Goal: Information Seeking & Learning: Check status

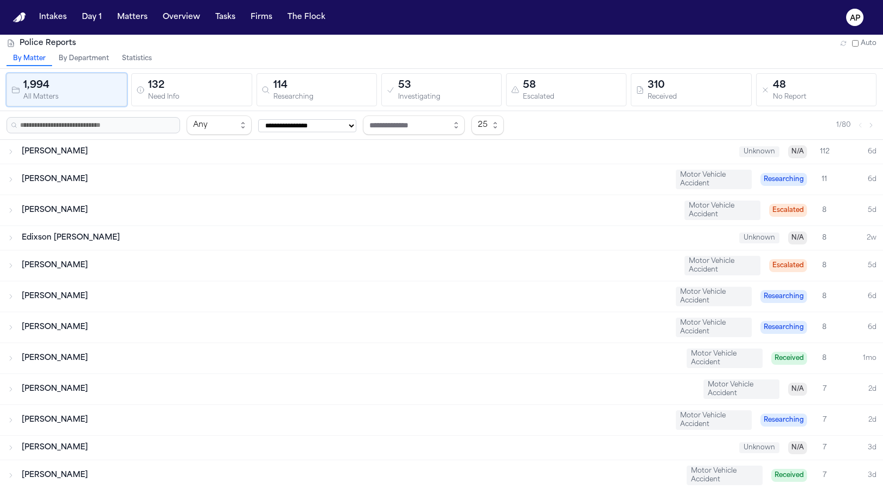
click at [143, 62] on button "Statistics" at bounding box center [136, 59] width 43 height 14
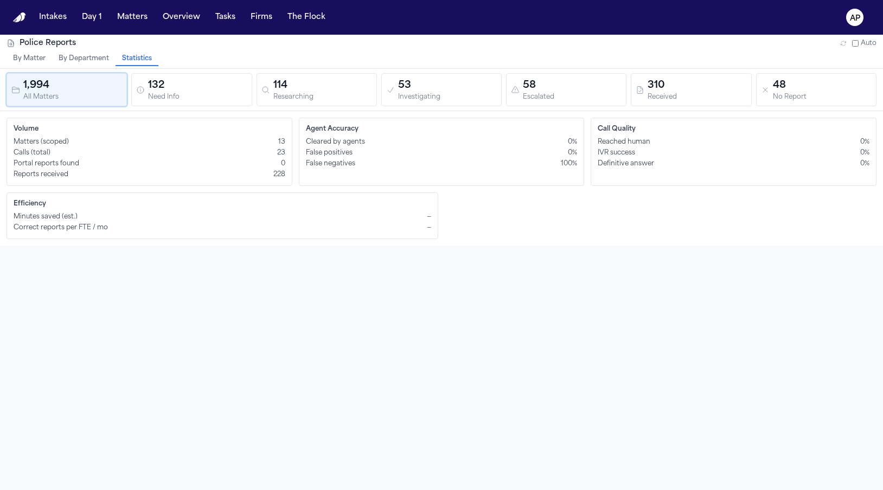
click at [189, 98] on div "Need Info" at bounding box center [197, 97] width 99 height 8
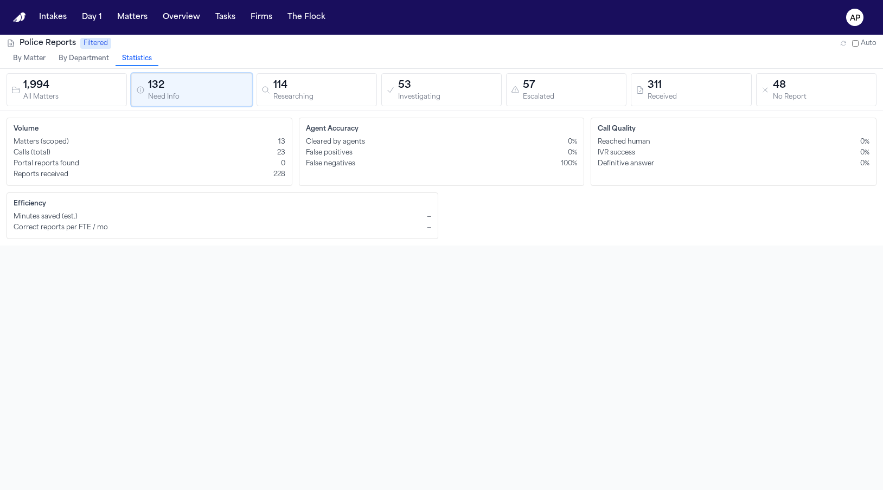
click at [50, 82] on div "1,994" at bounding box center [72, 85] width 99 height 15
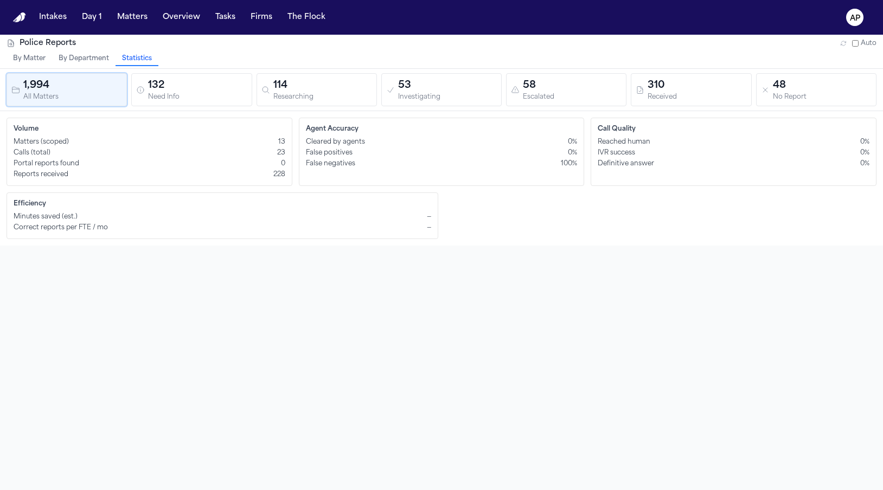
click at [182, 98] on div "Need Info" at bounding box center [197, 97] width 99 height 8
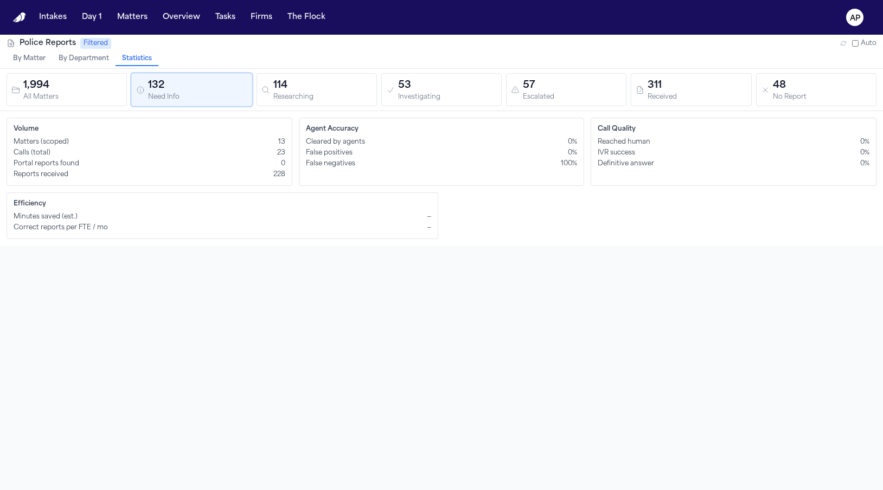
click at [359, 105] on button "114 Researching" at bounding box center [316, 89] width 120 height 33
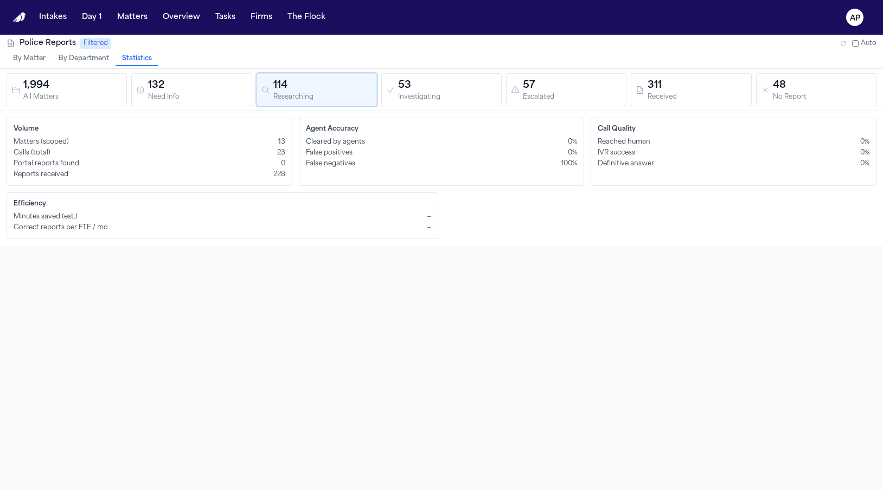
click at [148, 87] on div "132" at bounding box center [197, 85] width 99 height 15
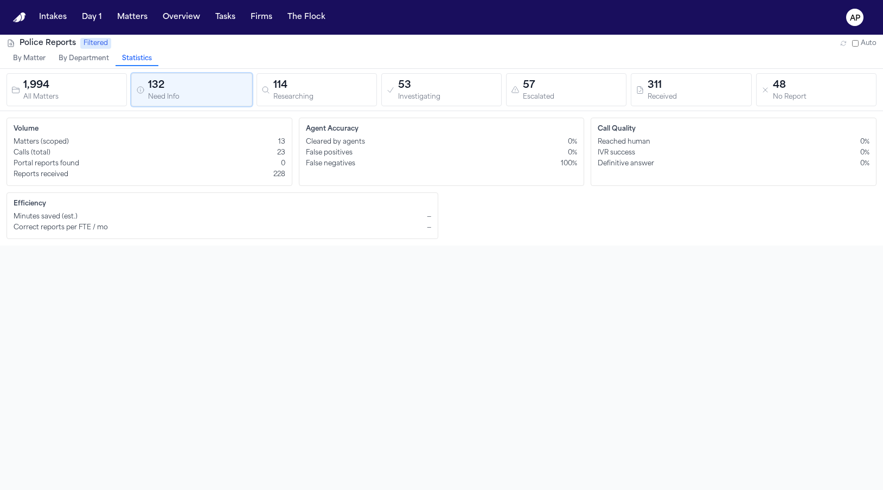
click at [51, 88] on div "1,994" at bounding box center [72, 85] width 99 height 15
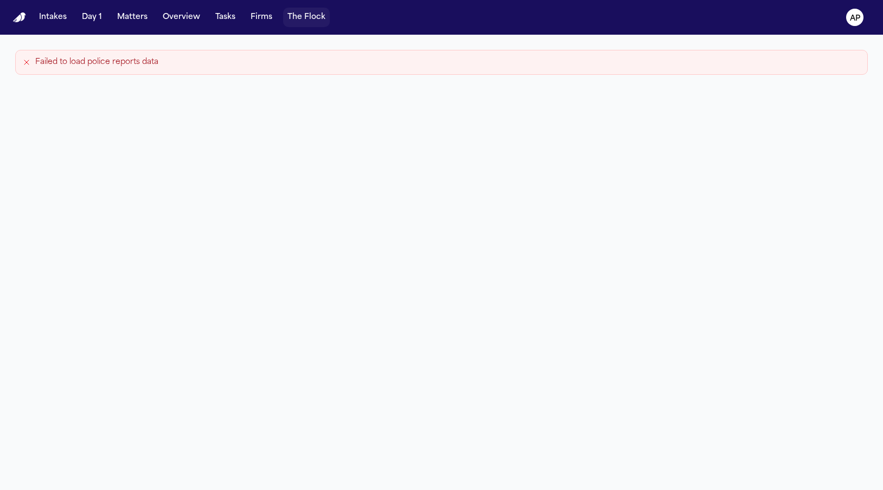
click at [300, 27] on button "The Flock" at bounding box center [306, 18] width 47 height 20
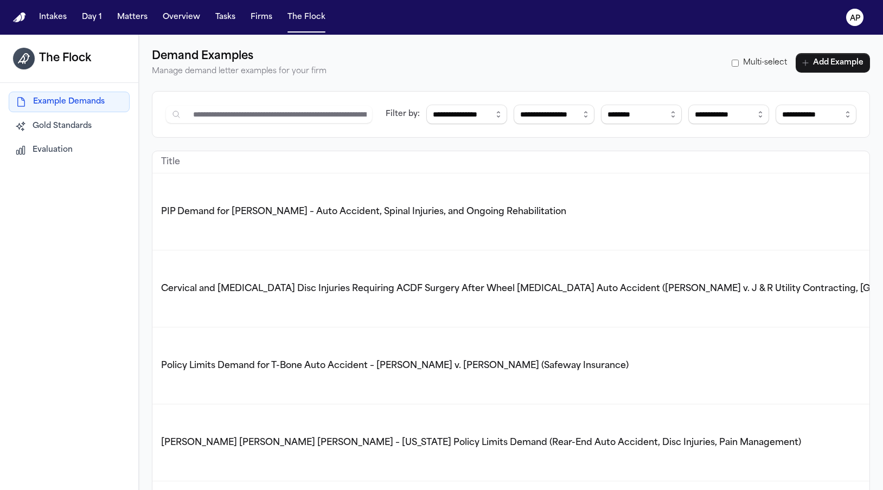
click at [870, 16] on nav "Intakes Day 1 Matters Overview Tasks Firms The Flock AP" at bounding box center [441, 17] width 883 height 35
click at [861, 18] on icon "AP" at bounding box center [854, 17] width 17 height 17
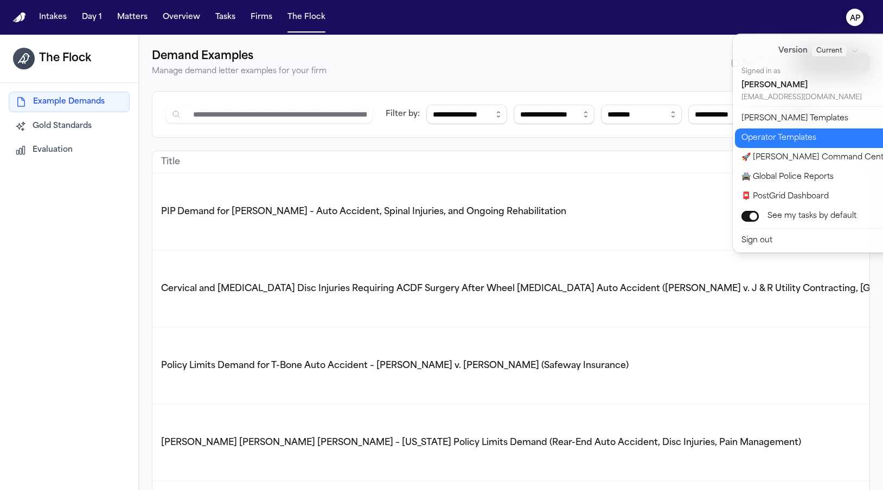
click at [791, 144] on button "Operator Templates" at bounding box center [825, 138] width 181 height 20
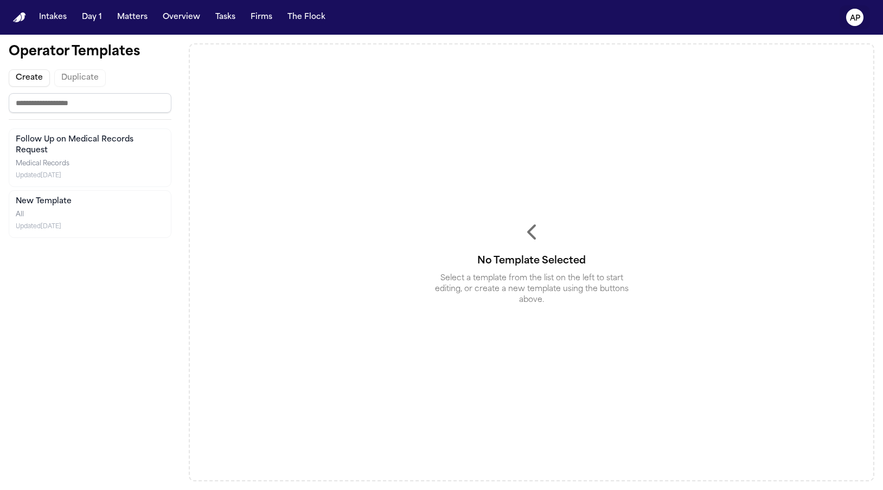
click at [848, 20] on icon "AP" at bounding box center [854, 17] width 17 height 17
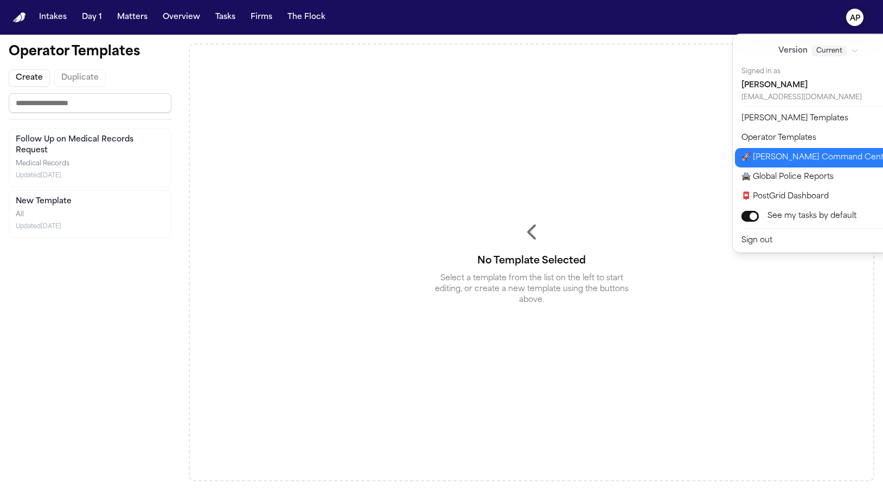
click at [820, 152] on button "🚀 Bland Command Center" at bounding box center [825, 158] width 181 height 20
select select "**"
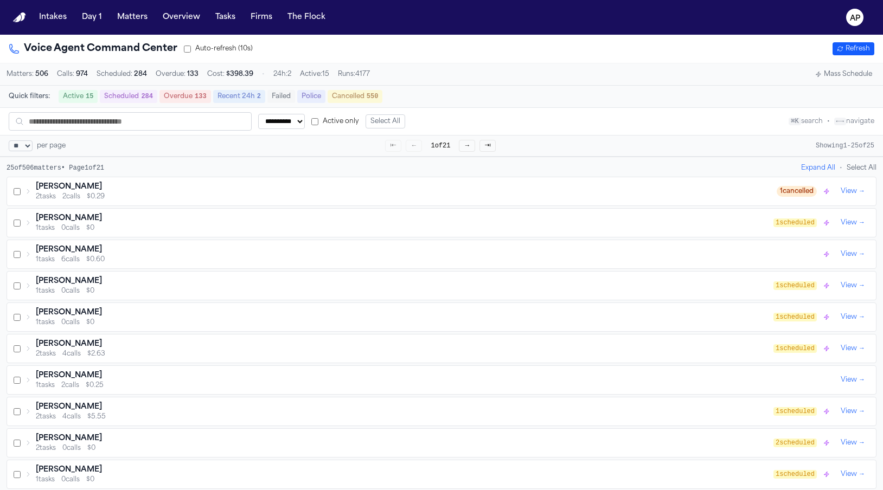
click at [851, 7] on button "AP" at bounding box center [854, 17] width 30 height 24
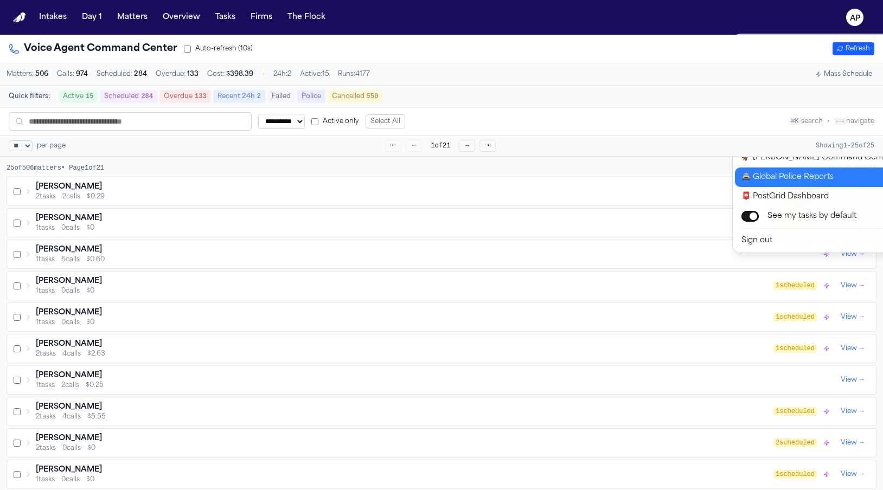
click at [776, 177] on button "🚔 Global Police Reports" at bounding box center [825, 178] width 181 height 20
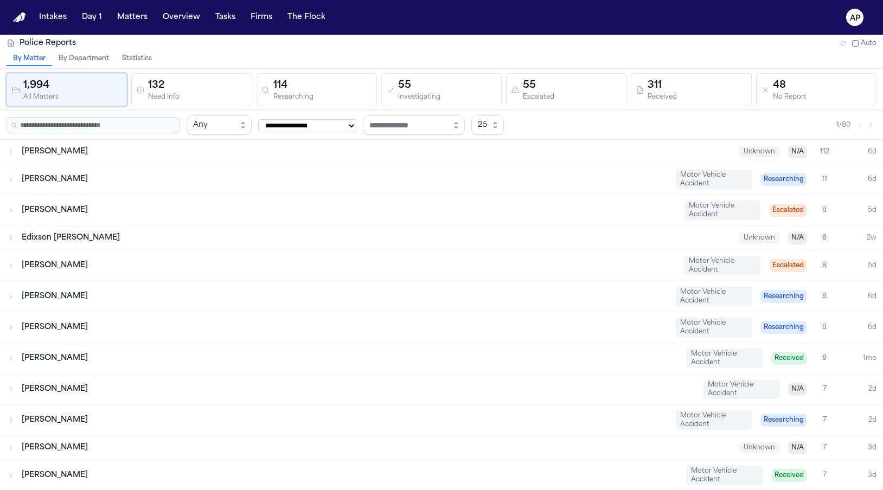
click at [140, 59] on button "Statistics" at bounding box center [136, 59] width 43 height 14
click at [149, 51] on div "Police Reports Auto" at bounding box center [441, 43] width 883 height 17
click at [142, 56] on button "Statistics" at bounding box center [136, 59] width 43 height 14
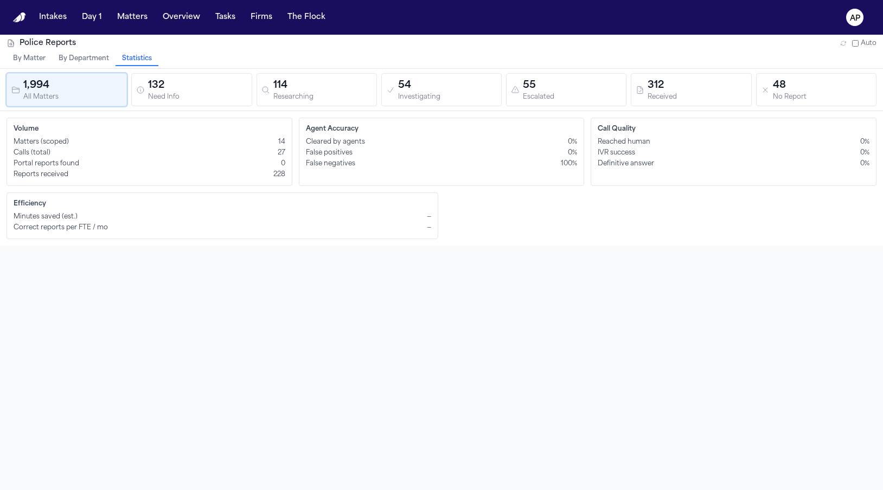
click at [329, 135] on div "Agent Accuracy Cleared by agents 0% False positives 0% False negatives 100%" at bounding box center [442, 152] width 286 height 68
click at [338, 132] on h3 "Agent Accuracy" at bounding box center [442, 129] width 272 height 9
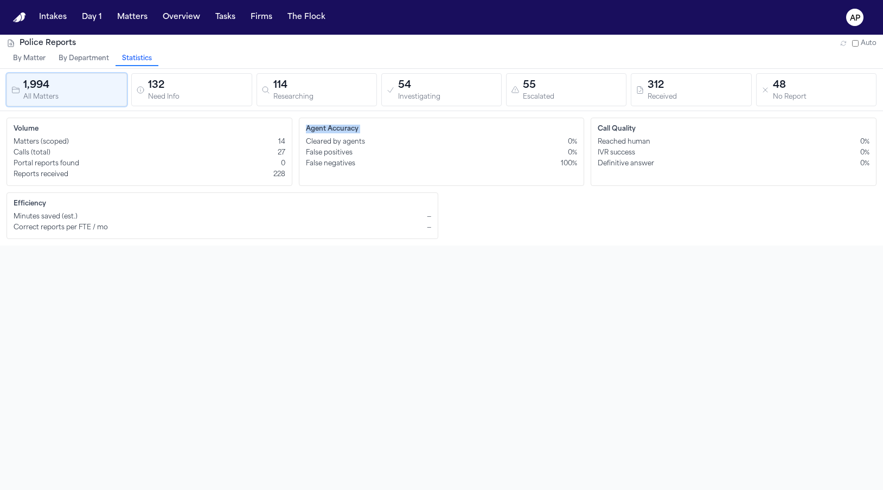
click at [338, 132] on h3 "Agent Accuracy" at bounding box center [442, 129] width 272 height 9
click at [333, 149] on span "False positives" at bounding box center [329, 153] width 47 height 9
click at [333, 146] on span "Cleared by agents" at bounding box center [335, 142] width 59 height 9
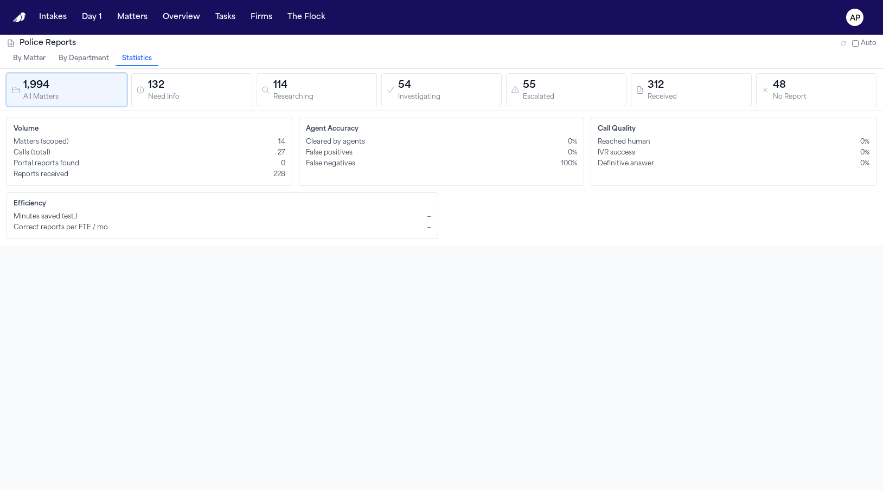
click at [333, 146] on span "Cleared by agents" at bounding box center [335, 142] width 59 height 9
click at [332, 139] on span "Cleared by agents" at bounding box center [335, 142] width 59 height 9
click at [313, 130] on h3 "Agent Accuracy" at bounding box center [442, 129] width 272 height 9
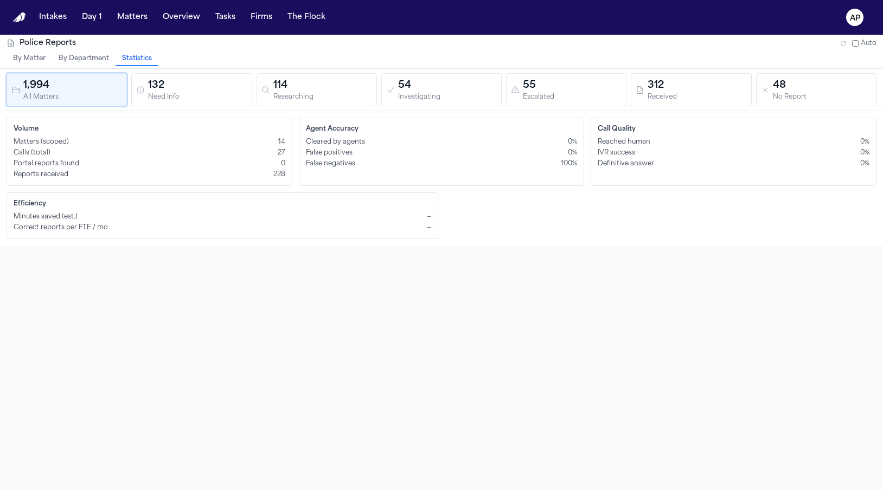
click at [311, 151] on span "False positives" at bounding box center [329, 153] width 47 height 9
click at [311, 150] on span "False positives" at bounding box center [329, 153] width 47 height 9
click at [310, 146] on span "Cleared by agents" at bounding box center [335, 142] width 59 height 9
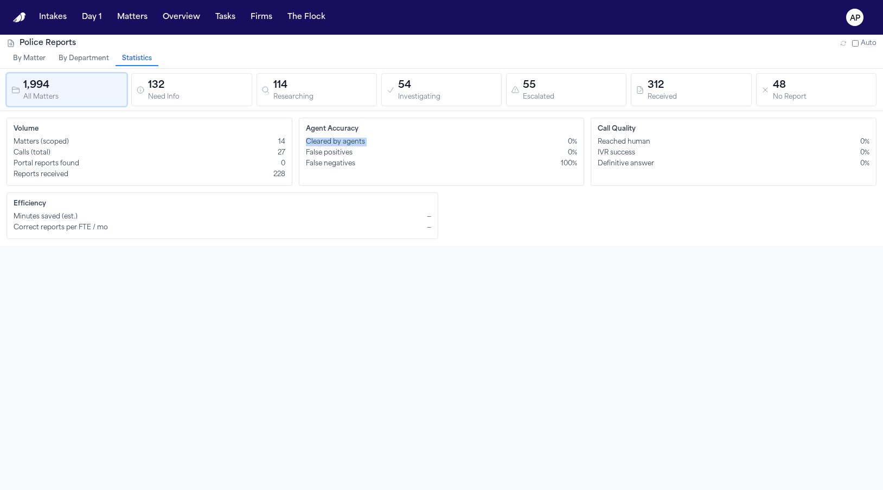
click at [310, 146] on span "Cleared by agents" at bounding box center [335, 142] width 59 height 9
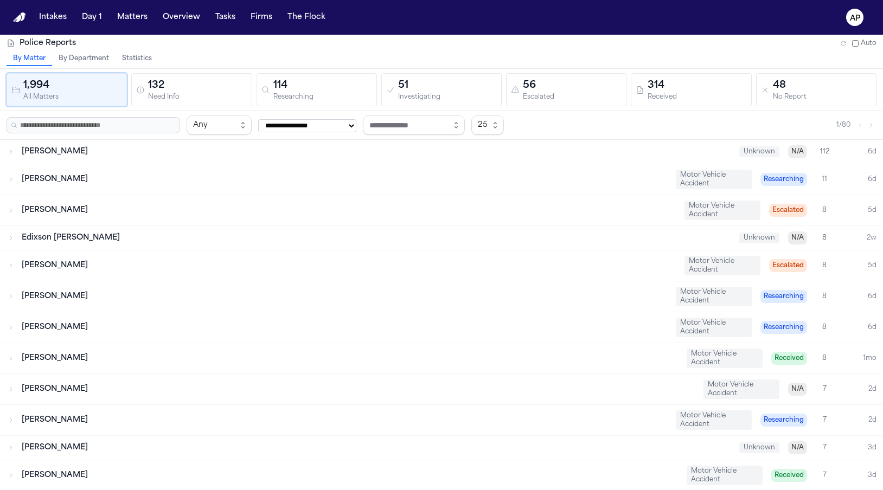
click at [132, 51] on div "Police Reports Auto" at bounding box center [441, 43] width 883 height 17
click at [132, 61] on button "Statistics" at bounding box center [136, 59] width 43 height 14
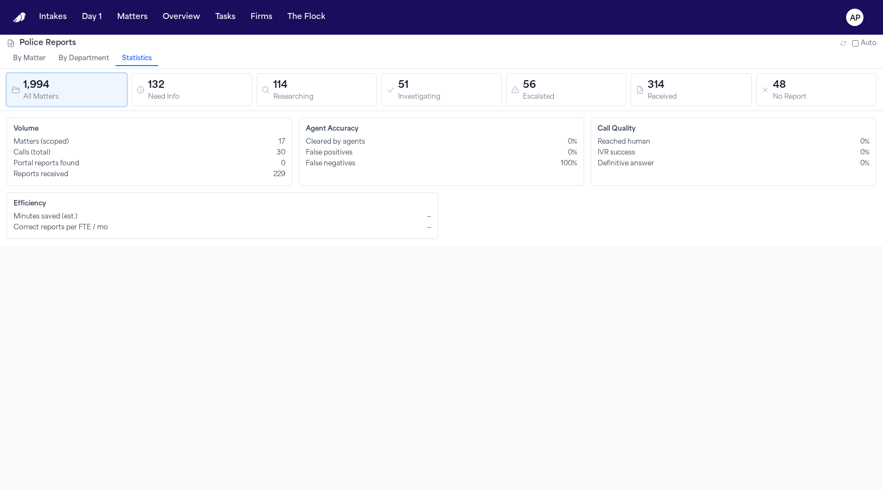
click at [22, 60] on button "By Matter" at bounding box center [30, 59] width 46 height 14
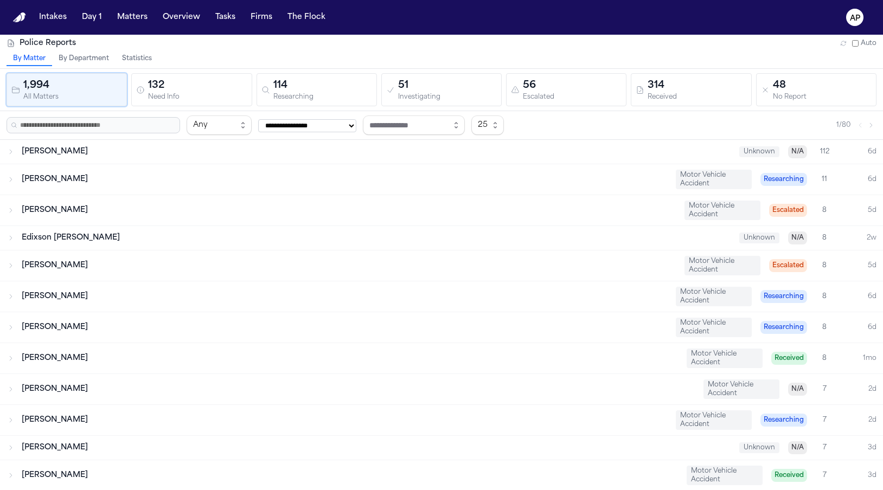
click at [67, 61] on button "By Department" at bounding box center [83, 59] width 63 height 14
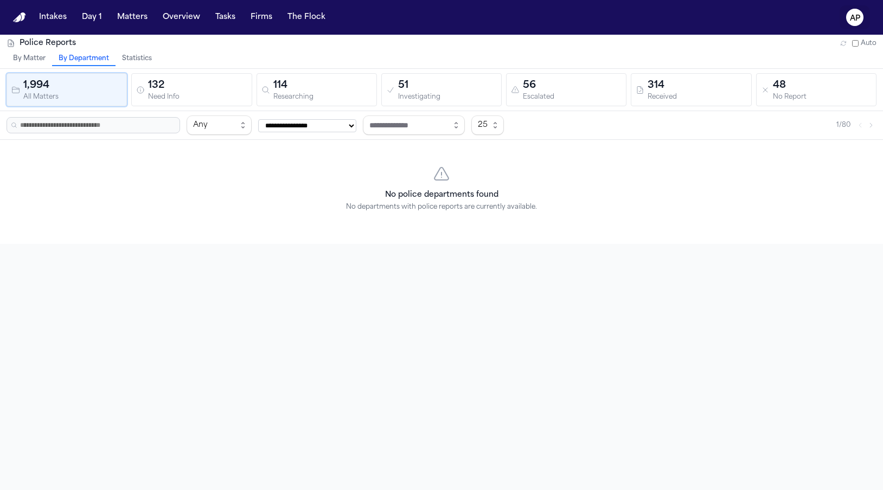
click at [852, 17] on text "AP" at bounding box center [854, 19] width 10 height 8
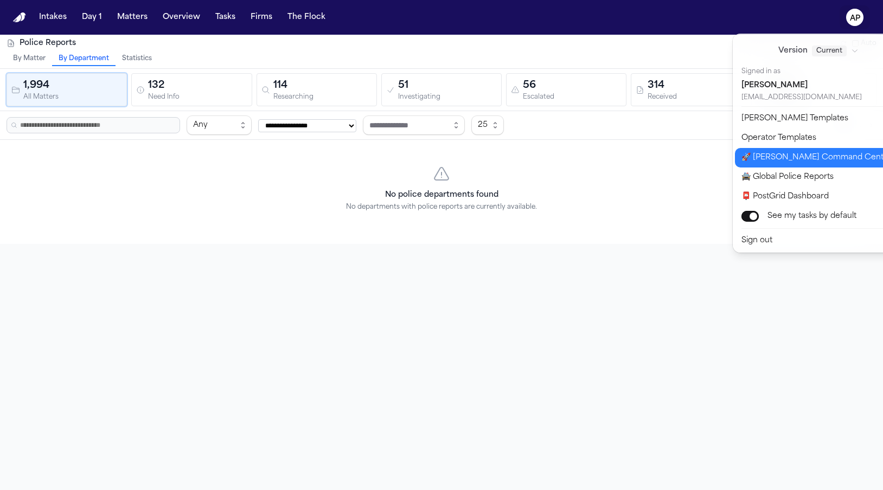
click at [788, 164] on button "🚀 Bland Command Center" at bounding box center [825, 158] width 181 height 20
select select "**"
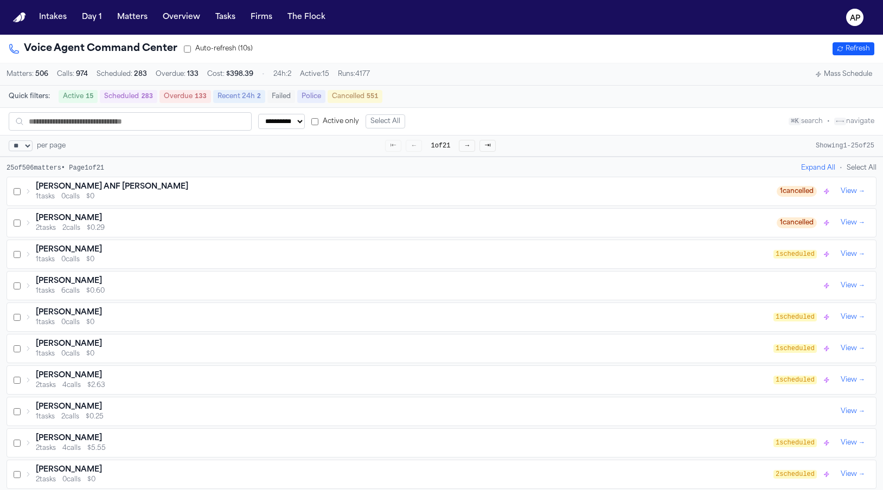
click at [308, 104] on div "Quick filters: Active 15 Scheduled 283 Overdue 133 Recent 24h 2 Failed Police C…" at bounding box center [441, 97] width 883 height 22
click at [307, 100] on button "Police" at bounding box center [311, 96] width 28 height 13
click at [285, 198] on div "1 tasks 0 calls $0" at bounding box center [406, 198] width 741 height 9
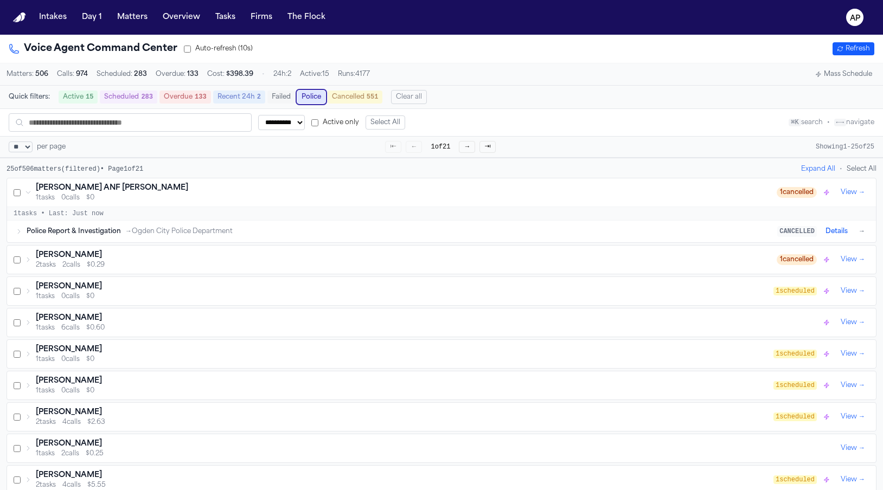
click at [286, 197] on div "1 tasks 0 calls $0" at bounding box center [406, 198] width 741 height 9
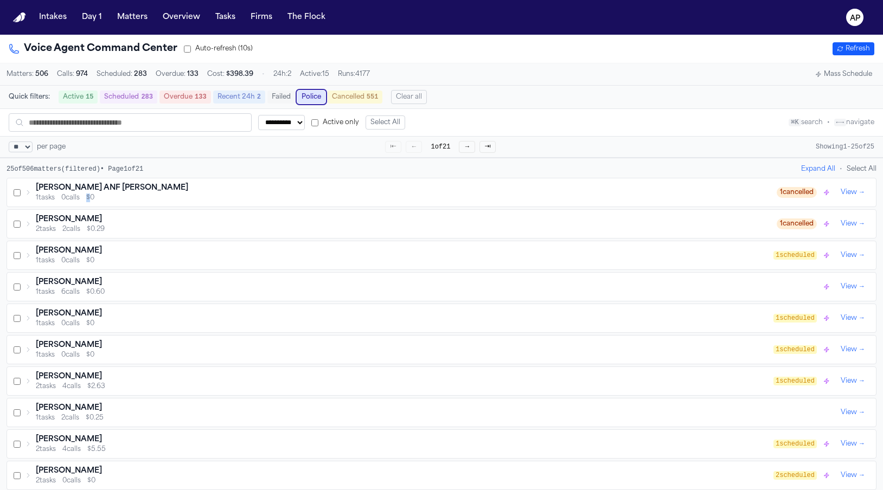
click at [286, 197] on div "1 tasks 0 calls $0" at bounding box center [406, 198] width 741 height 9
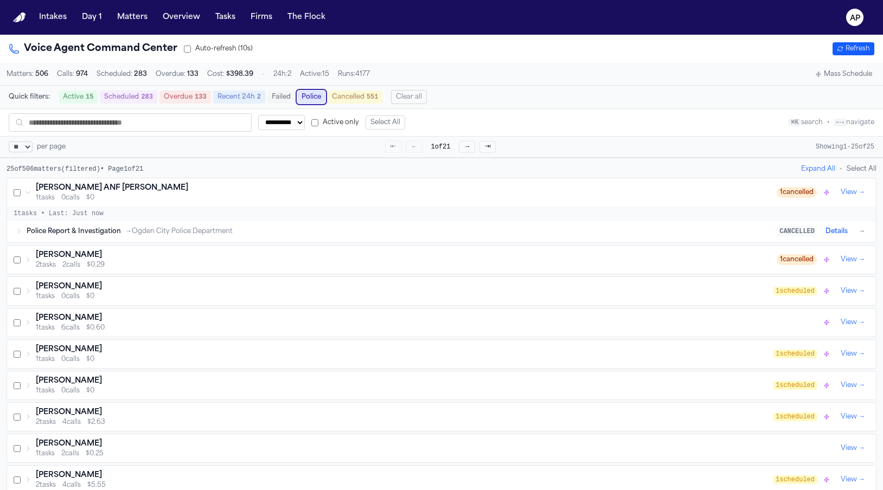
click at [278, 242] on div "Police Report & Investigation → Ogden City Police Department CANCELLED Details →" at bounding box center [441, 232] width 868 height 22
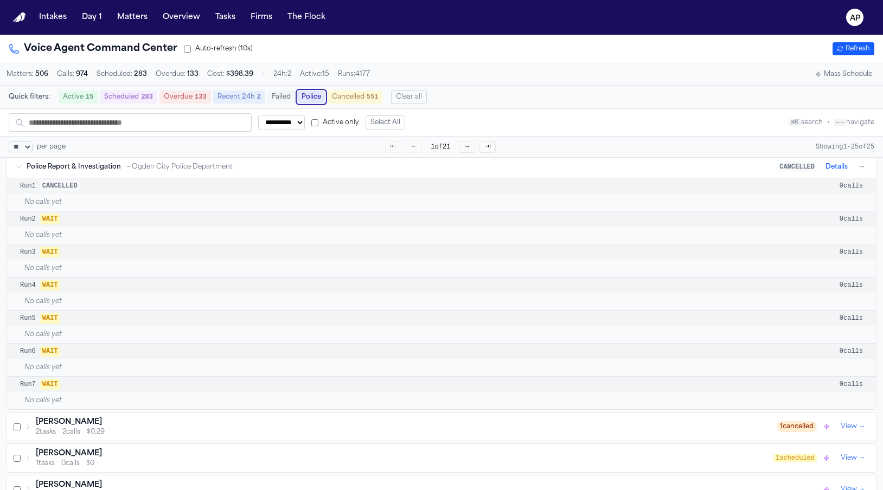
scroll to position [185, 0]
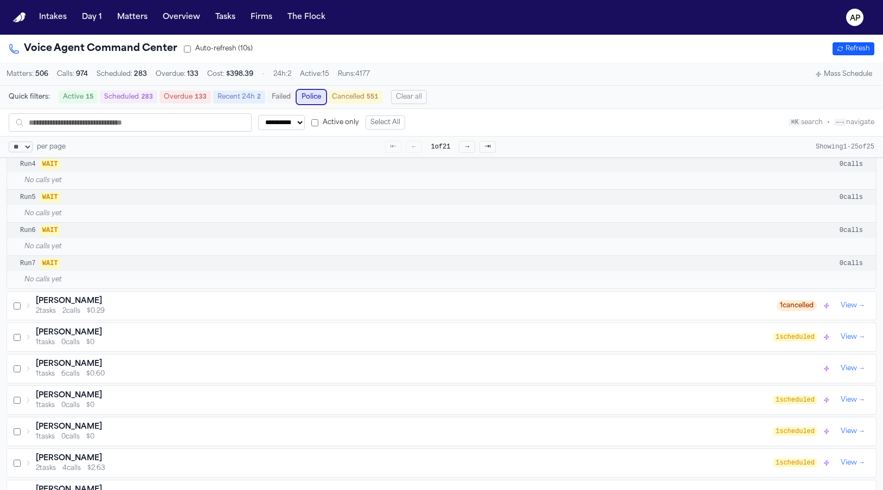
click at [267, 304] on div "Krystal Tenney" at bounding box center [406, 301] width 741 height 11
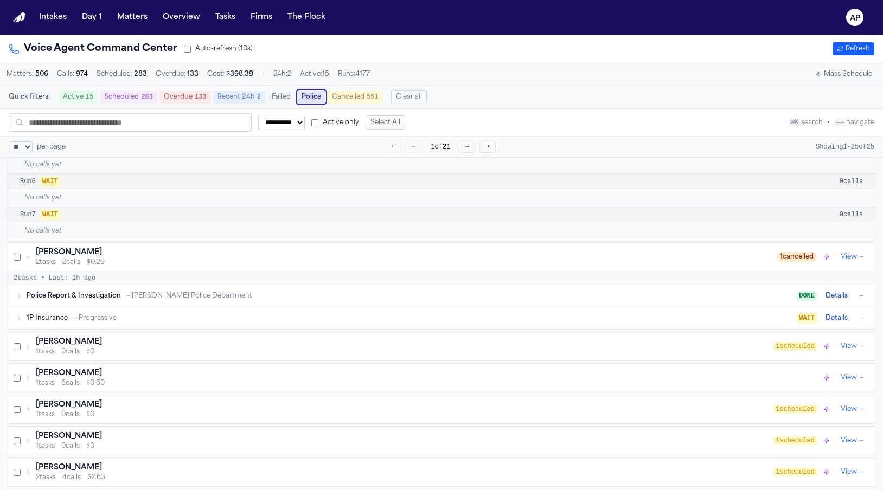
scroll to position [267, 0]
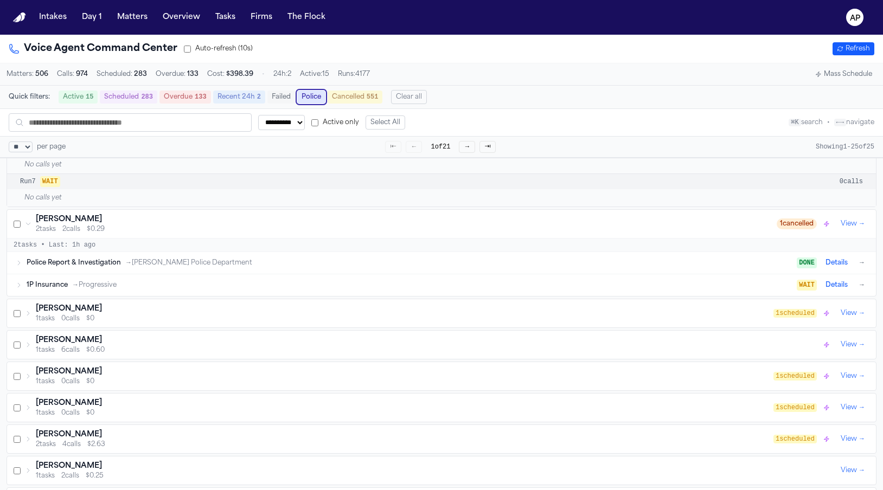
click at [259, 263] on div "Police Report & Investigation → Ellsworth Police Department" at bounding box center [412, 263] width 770 height 9
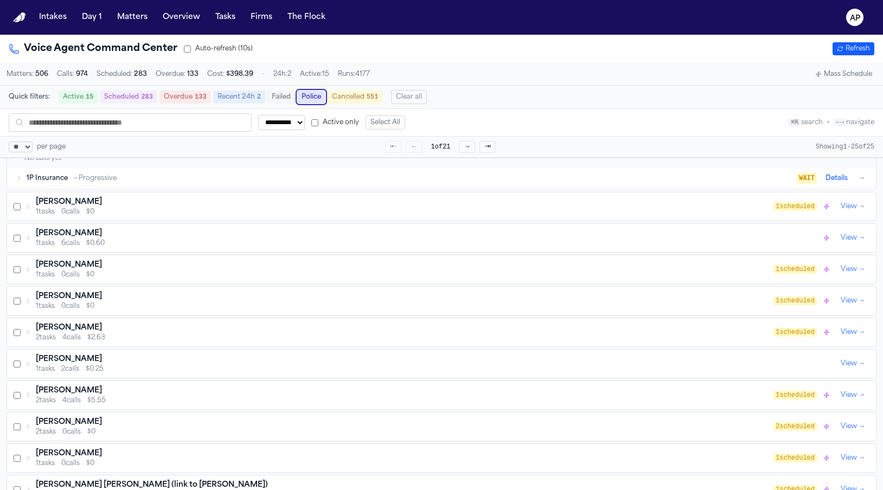
scroll to position [475, 0]
